Goal: Information Seeking & Learning: Learn about a topic

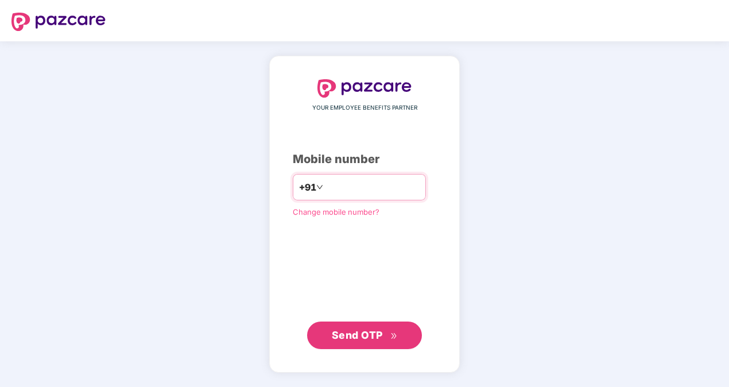
click at [325, 186] on input "**********" at bounding box center [372, 187] width 94 height 18
type input "**********"
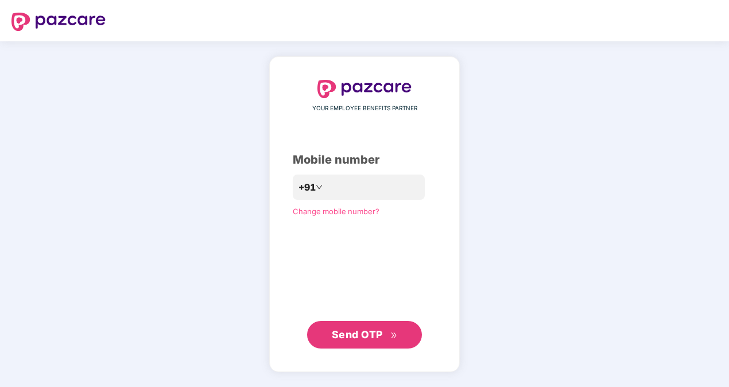
click at [368, 326] on button "Send OTP" at bounding box center [364, 335] width 115 height 28
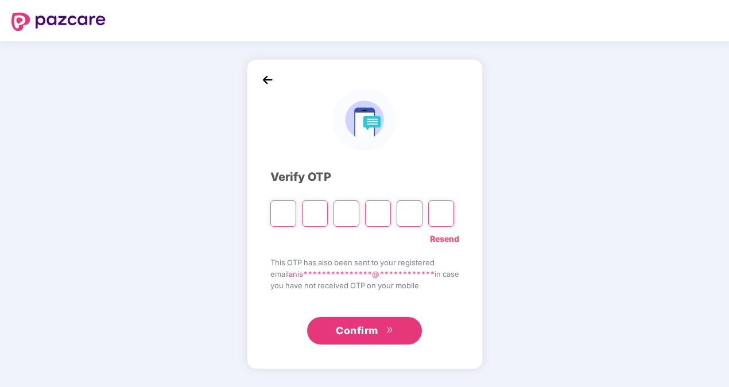
type input "*"
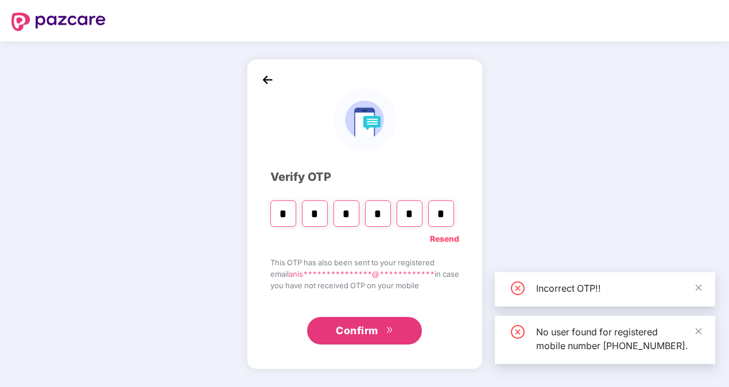
type input "*"
click at [378, 335] on span "Confirm" at bounding box center [357, 331] width 42 height 16
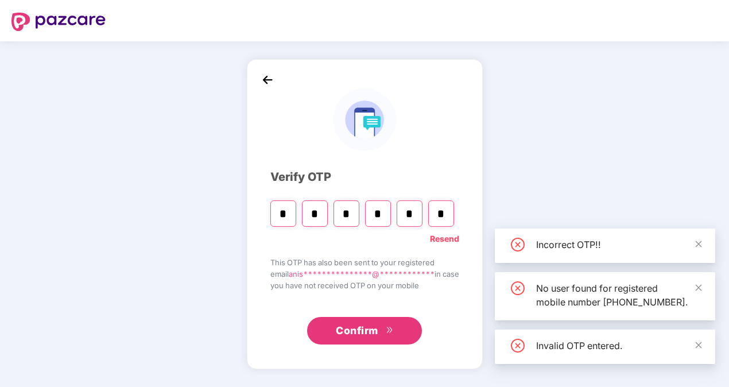
click at [378, 335] on span "Confirm" at bounding box center [357, 331] width 42 height 16
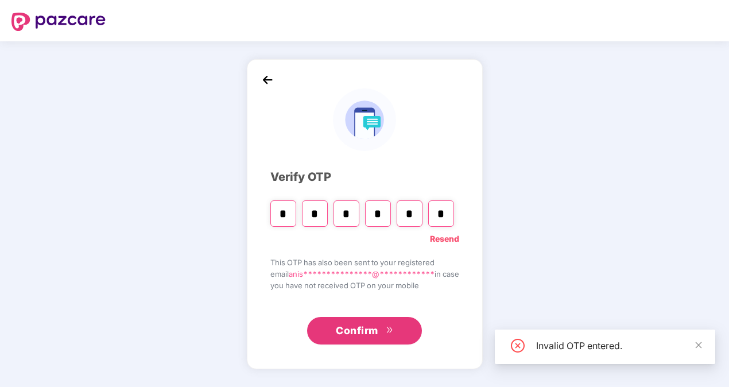
click at [437, 209] on input "*" at bounding box center [441, 213] width 26 height 26
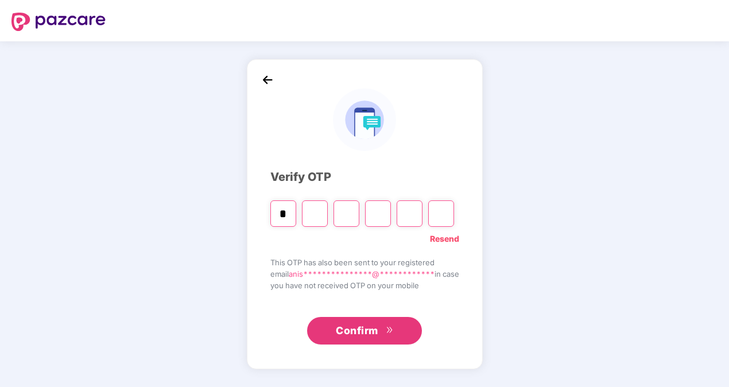
type input "*"
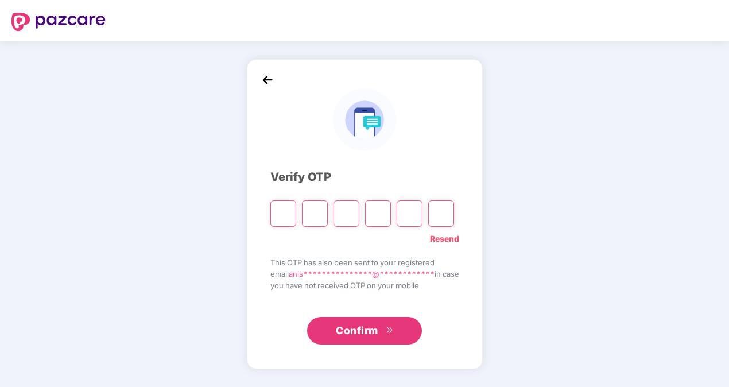
type input "*"
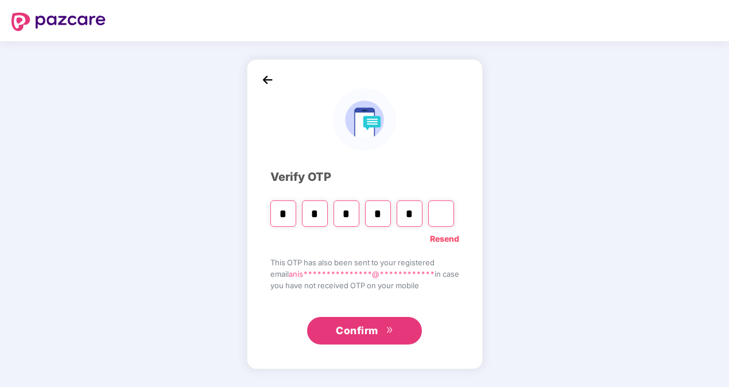
type input "*"
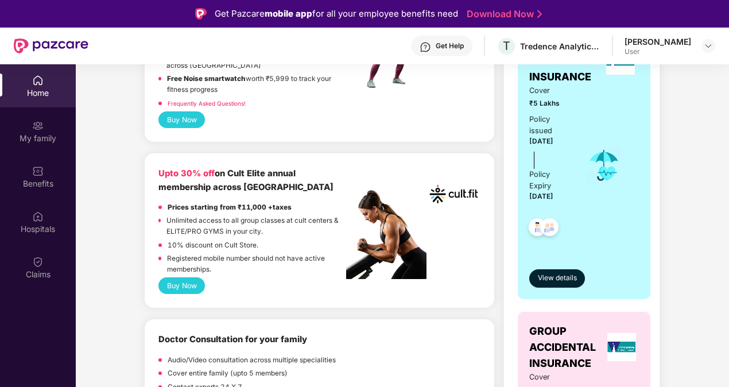
scroll to position [235, 0]
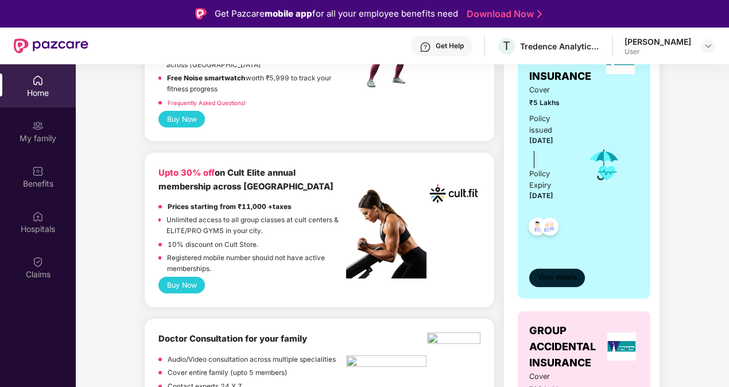
click at [560, 280] on span "View details" at bounding box center [557, 277] width 39 height 11
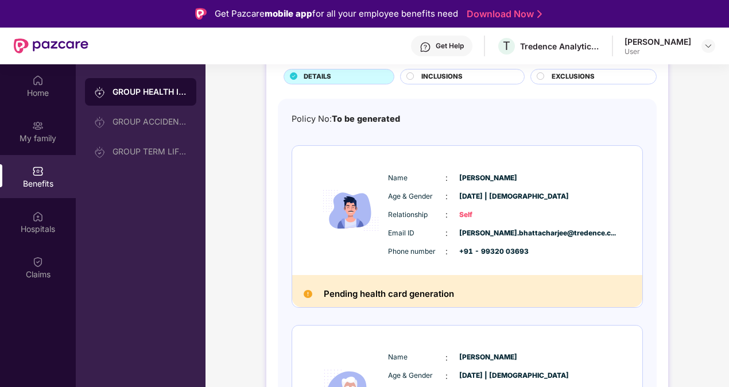
scroll to position [79, 0]
click at [405, 290] on h2 "Pending health card generation" at bounding box center [389, 293] width 130 height 15
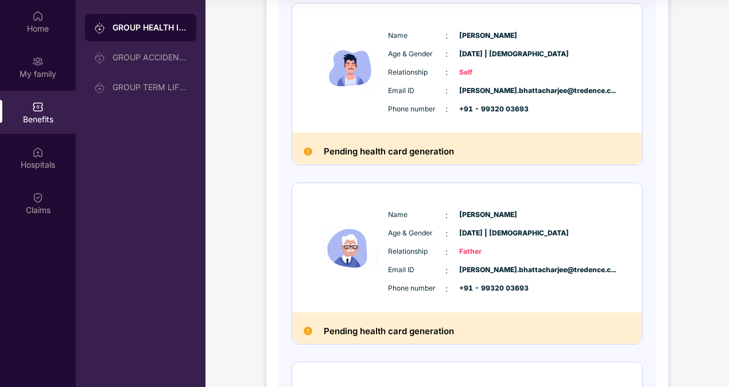
scroll to position [0, 0]
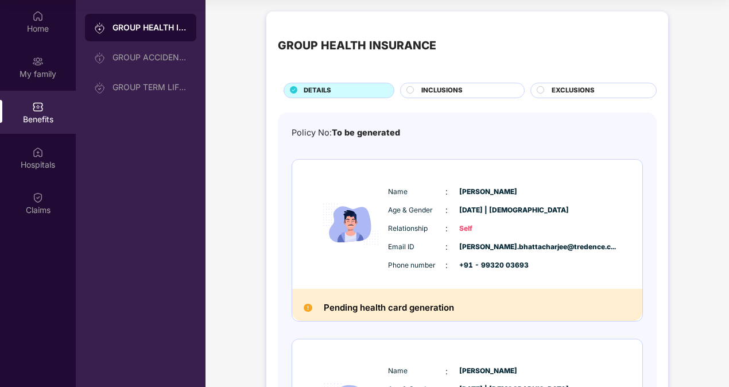
click at [435, 249] on span "Email ID" at bounding box center [416, 247] width 57 height 11
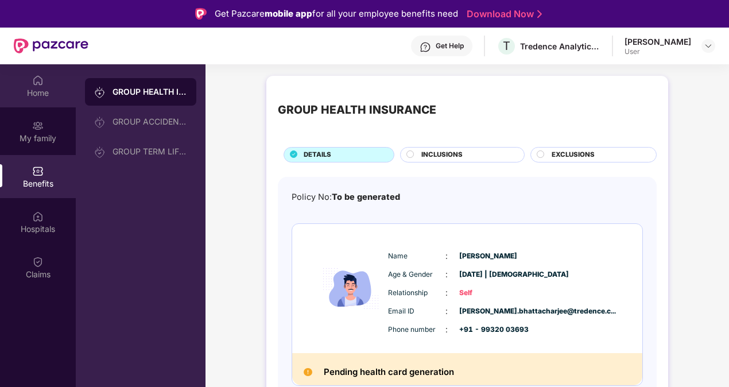
click at [46, 87] on div "Home" at bounding box center [38, 92] width 76 height 11
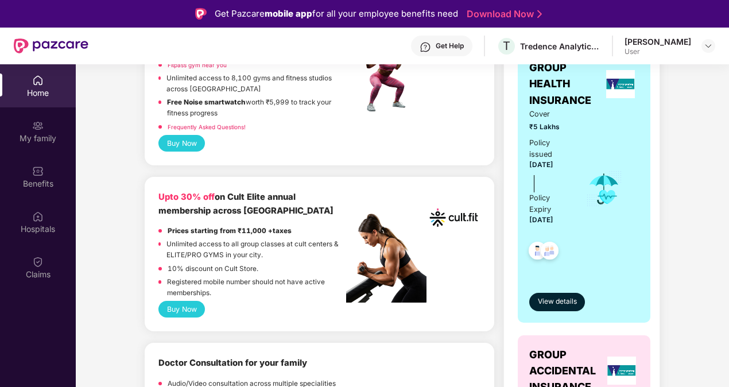
scroll to position [214, 0]
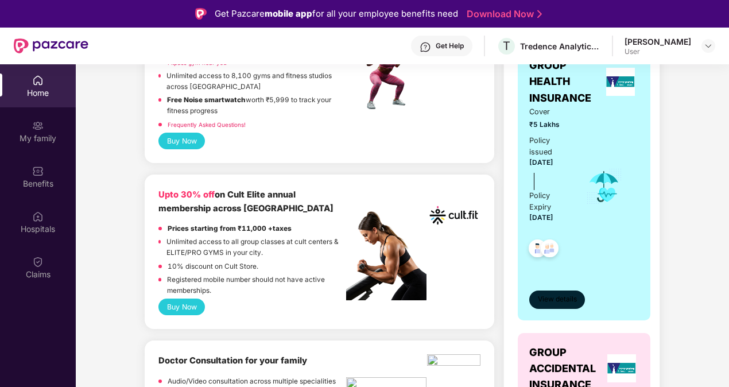
click at [568, 296] on span "View details" at bounding box center [557, 299] width 39 height 11
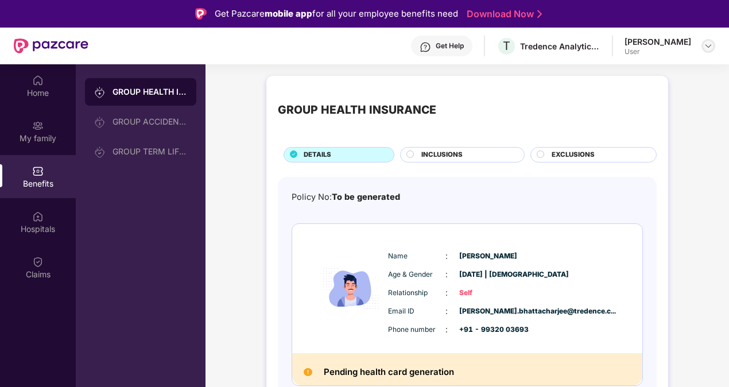
click at [705, 45] on img at bounding box center [708, 45] width 9 height 9
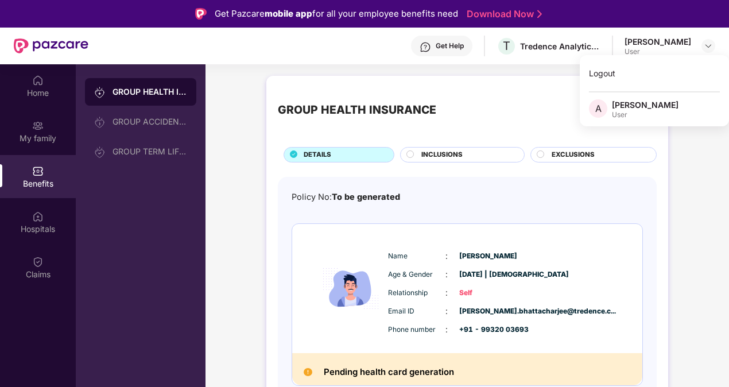
click at [436, 45] on div "Get Help" at bounding box center [450, 45] width 28 height 9
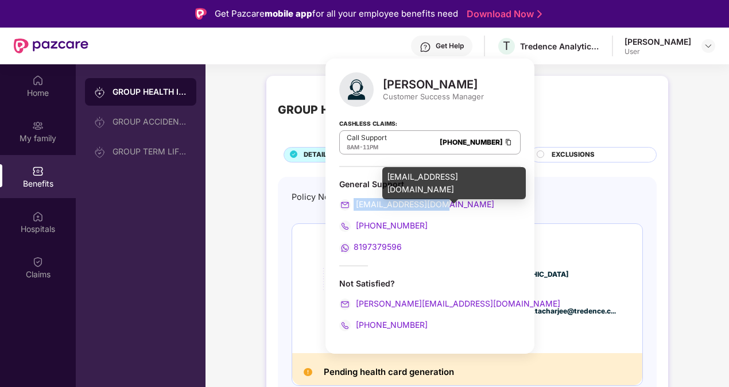
drag, startPoint x: 456, startPoint y: 203, endPoint x: 351, endPoint y: 203, distance: 105.0
click at [351, 203] on div "[EMAIL_ADDRESS][DOMAIN_NAME]" at bounding box center [429, 204] width 181 height 13
copy span "[EMAIL_ADDRESS][DOMAIN_NAME]"
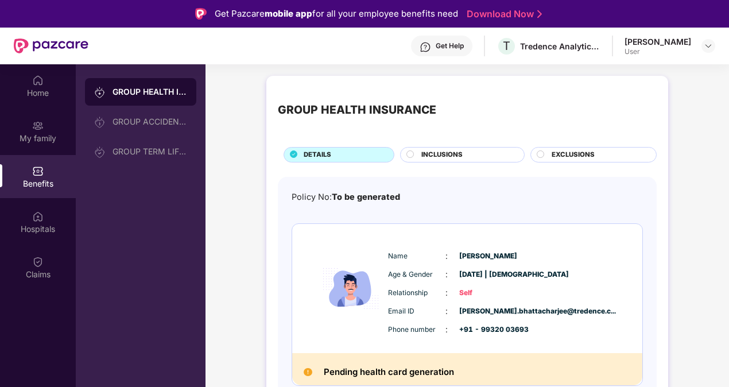
click at [436, 48] on div "Get Help" at bounding box center [450, 45] width 28 height 9
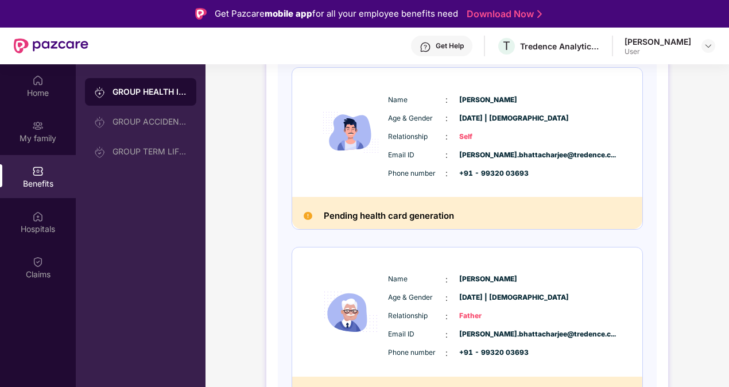
click at [436, 42] on div "Get Help" at bounding box center [450, 45] width 28 height 9
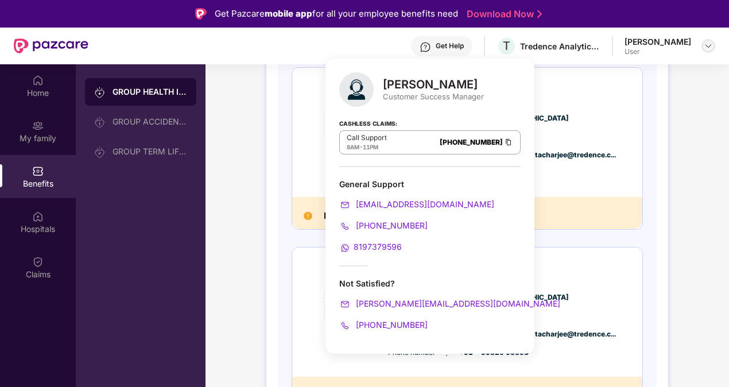
click at [712, 44] on img at bounding box center [708, 45] width 9 height 9
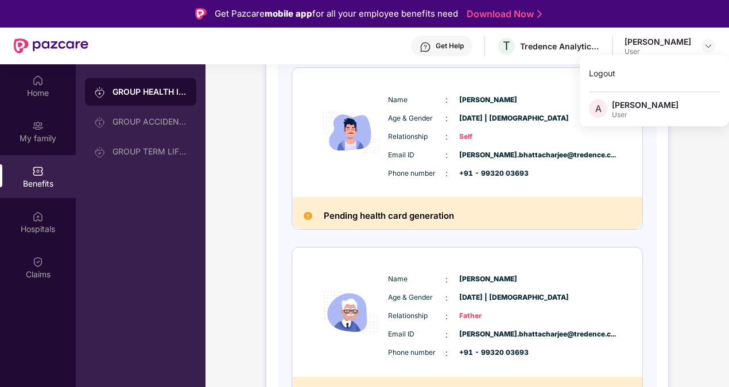
click at [643, 107] on div "[PERSON_NAME]" at bounding box center [645, 104] width 67 height 11
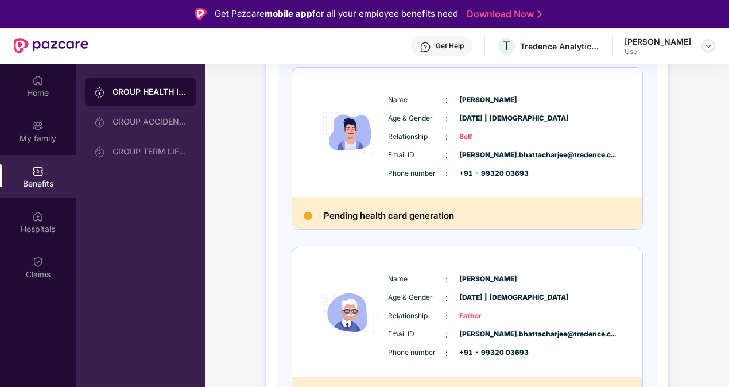
click at [704, 44] on img at bounding box center [708, 45] width 9 height 9
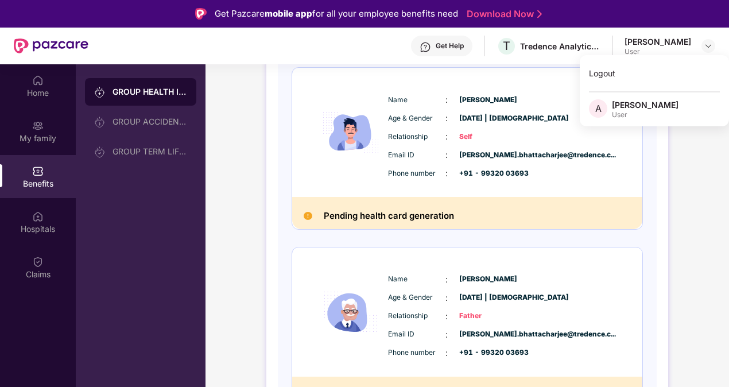
click at [602, 107] on span "A" at bounding box center [598, 108] width 18 height 18
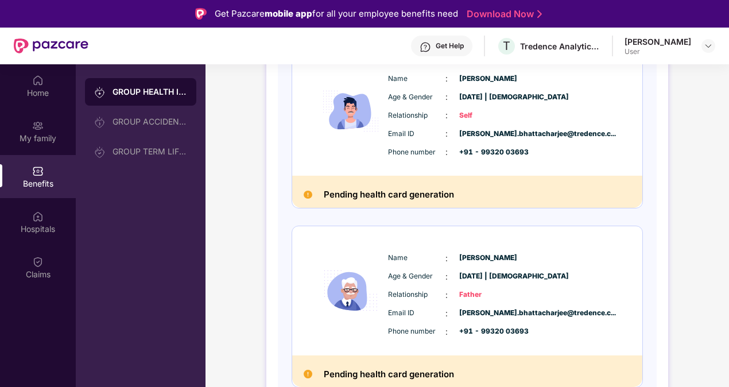
scroll to position [178, 0]
click at [48, 84] on div "Home" at bounding box center [38, 85] width 76 height 43
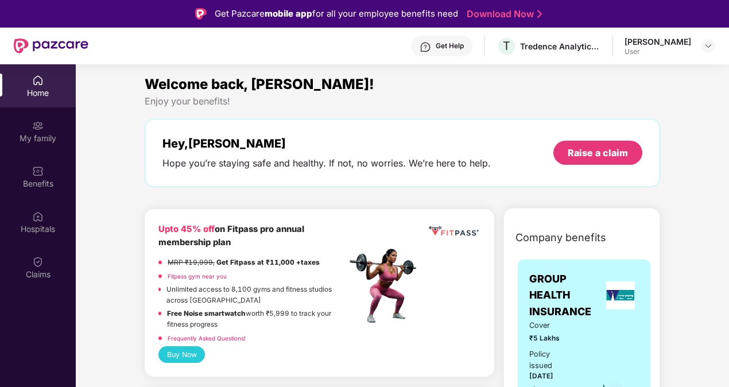
click at [443, 46] on div "Get Help" at bounding box center [450, 45] width 28 height 9
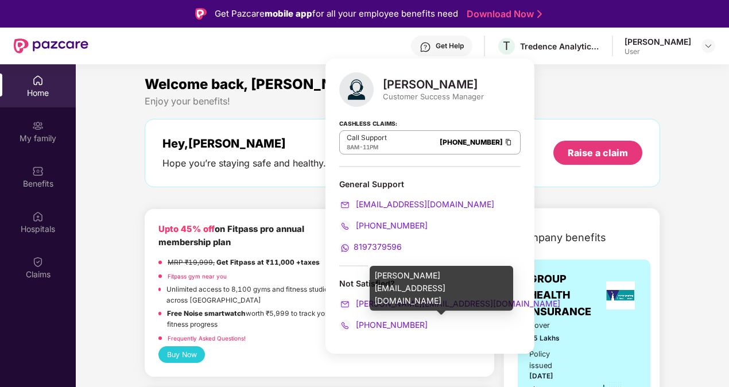
click at [455, 303] on div "[PERSON_NAME][EMAIL_ADDRESS][DOMAIN_NAME]" at bounding box center [429, 303] width 181 height 13
click at [455, 303] on span "[PERSON_NAME][EMAIL_ADDRESS][DOMAIN_NAME]" at bounding box center [457, 303] width 207 height 10
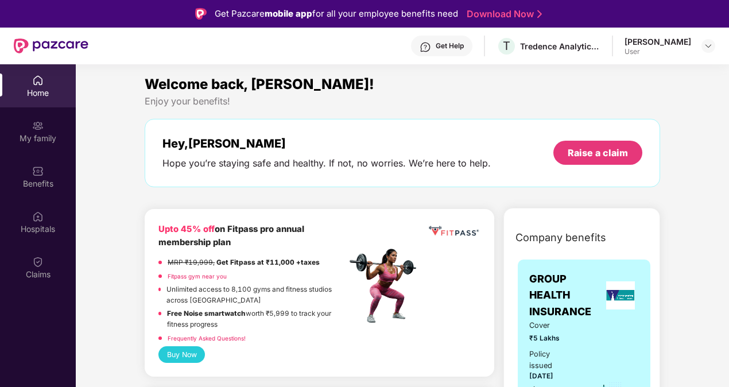
click at [34, 92] on div "Home" at bounding box center [38, 92] width 76 height 11
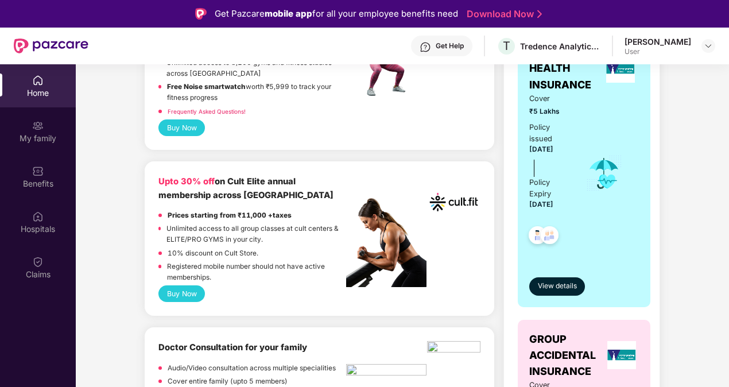
scroll to position [231, 0]
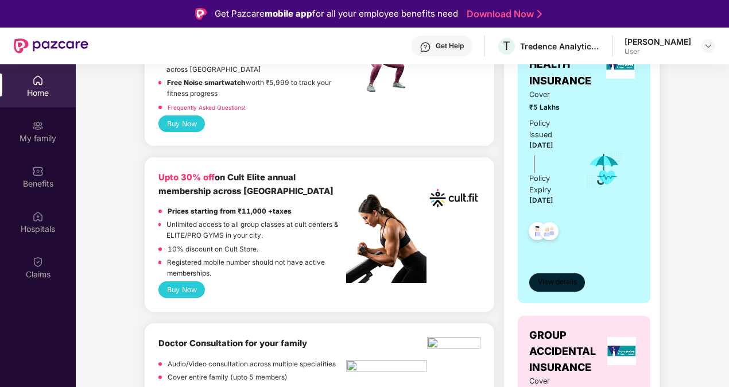
click at [568, 285] on span "View details" at bounding box center [557, 282] width 39 height 11
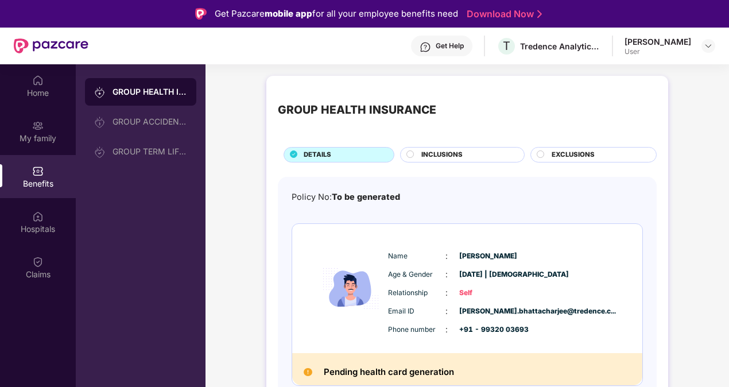
click at [443, 47] on div "Get Help" at bounding box center [450, 45] width 28 height 9
